Goal: Find contact information: Find contact information

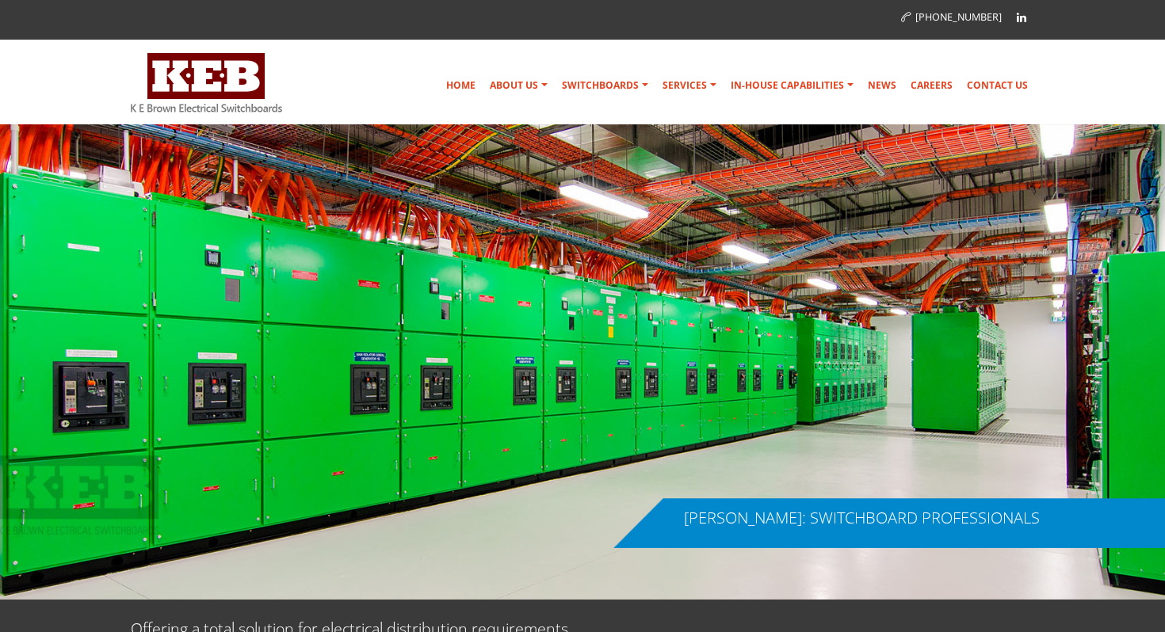
drag, startPoint x: 1005, startPoint y: 16, endPoint x: 931, endPoint y: 17, distance: 73.7
click at [931, 17] on p "[PHONE_NUMBER]" at bounding box center [953, 16] width 105 height 29
copy link "[PHONE_NUMBER]"
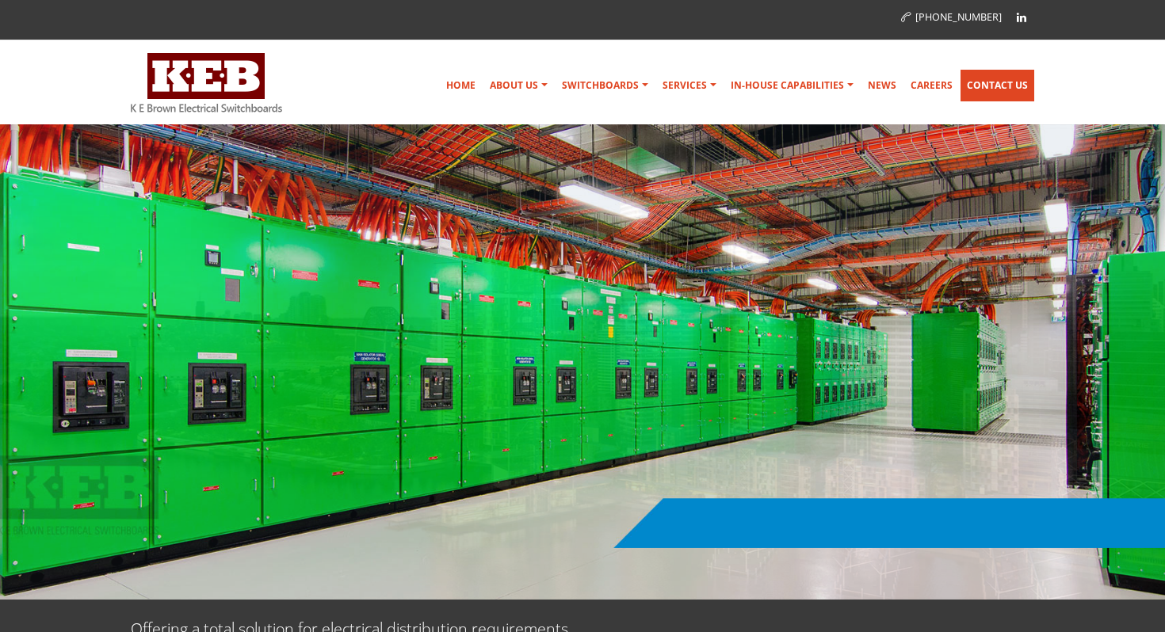
click at [980, 82] on link "Contact Us" at bounding box center [997, 86] width 74 height 32
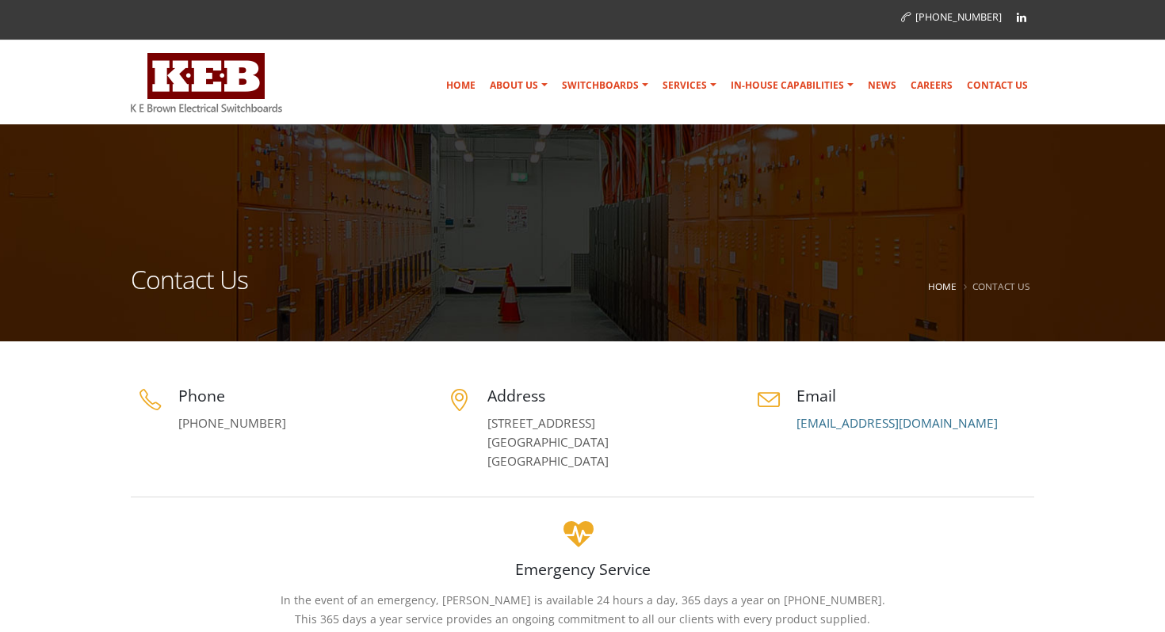
drag, startPoint x: 483, startPoint y: 422, endPoint x: 539, endPoint y: 459, distance: 66.4
click at [539, 459] on div "Address [STREET_ADDRESS]" at bounding box center [582, 428] width 285 height 86
copy link "[STREET_ADDRESS]"
drag, startPoint x: 956, startPoint y: 425, endPoint x: 822, endPoint y: 410, distance: 135.5
click at [822, 410] on div "Email switchboards@keb.com.au" at bounding box center [891, 409] width 285 height 48
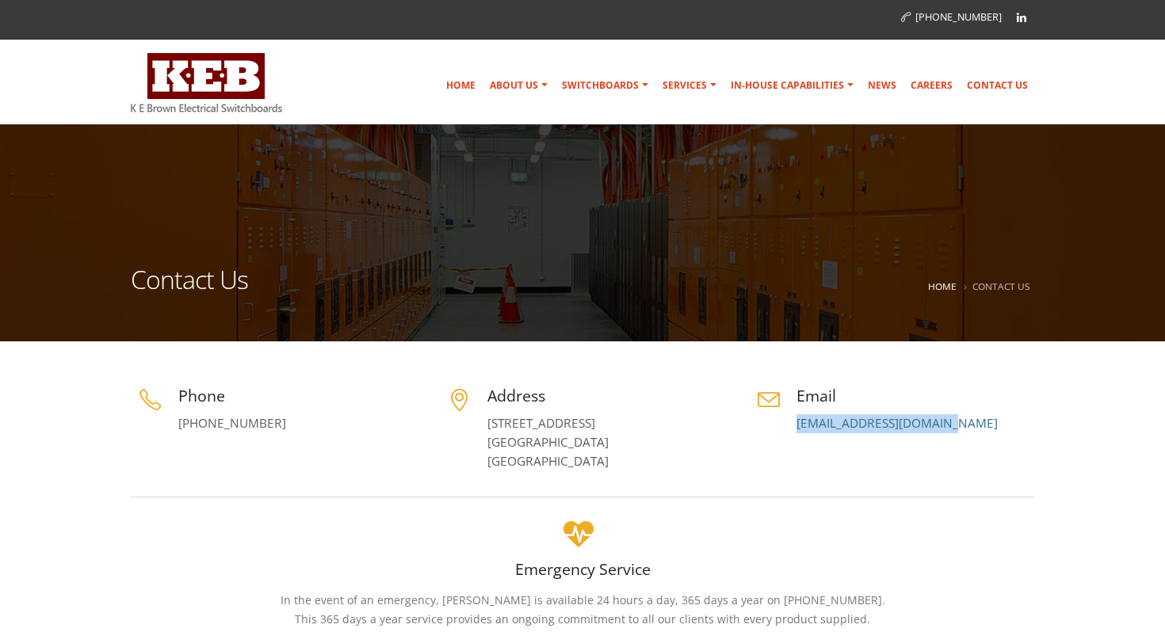
copy link "[EMAIL_ADDRESS][DOMAIN_NAME]"
